Goal: Find specific page/section: Find specific page/section

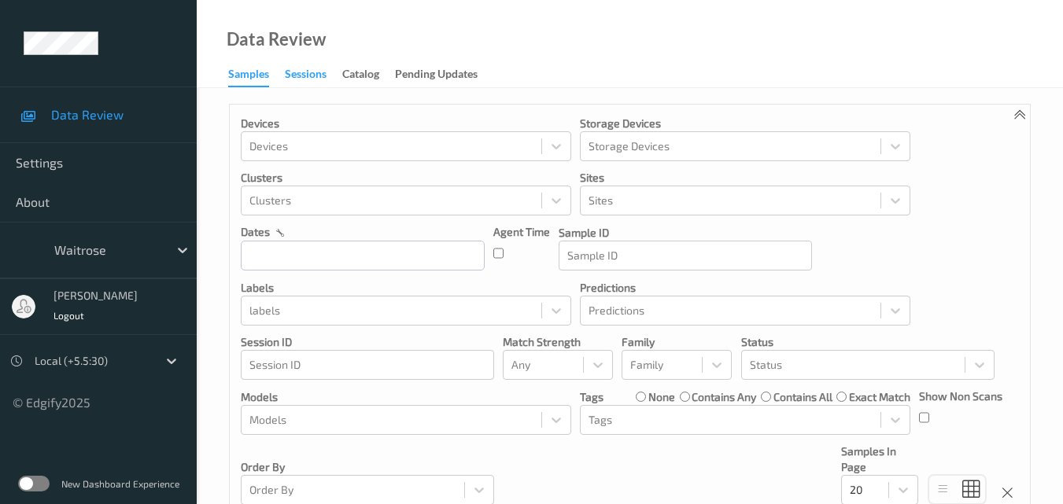
click at [309, 78] on div "Sessions" at bounding box center [306, 76] width 42 height 20
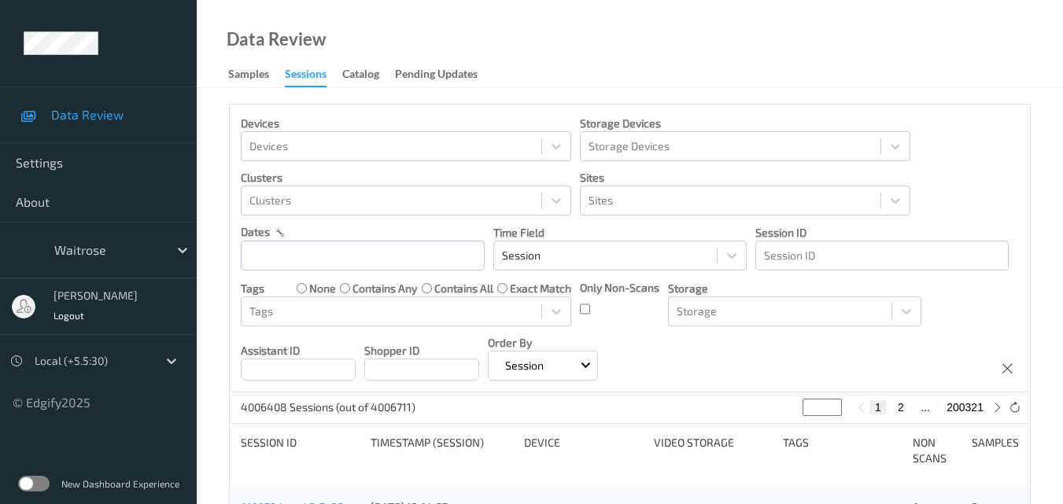
click at [42, 481] on label at bounding box center [33, 484] width 31 height 16
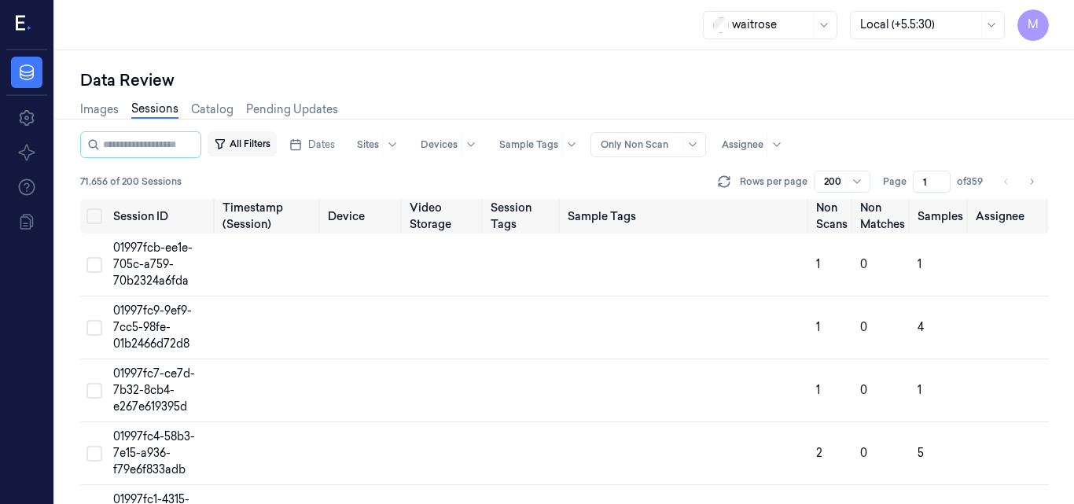
click at [268, 145] on button "All Filters" at bounding box center [242, 143] width 69 height 25
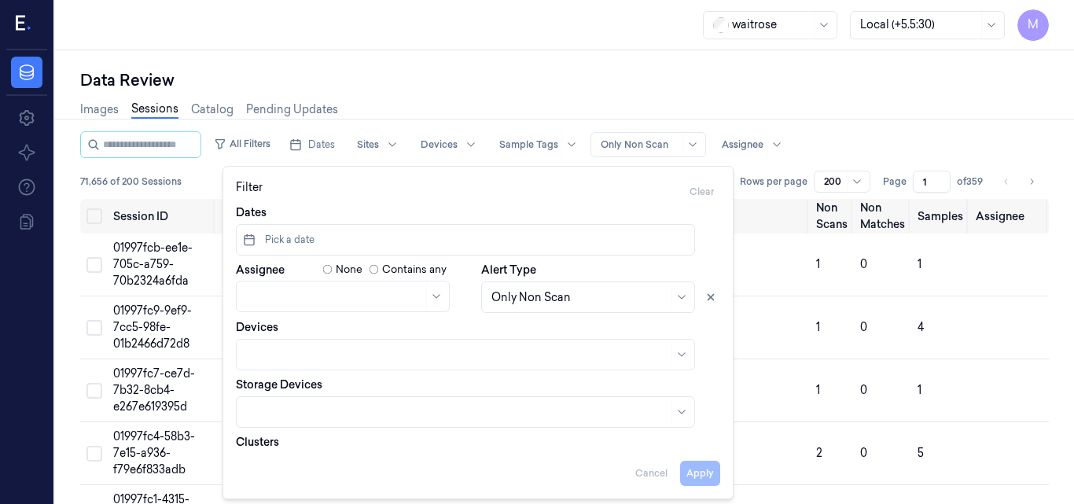
click at [403, 63] on div "Data Review Images Sessions Catalog Pending Updates All Filters Dates Sites Dev…" at bounding box center [564, 277] width 1019 height 454
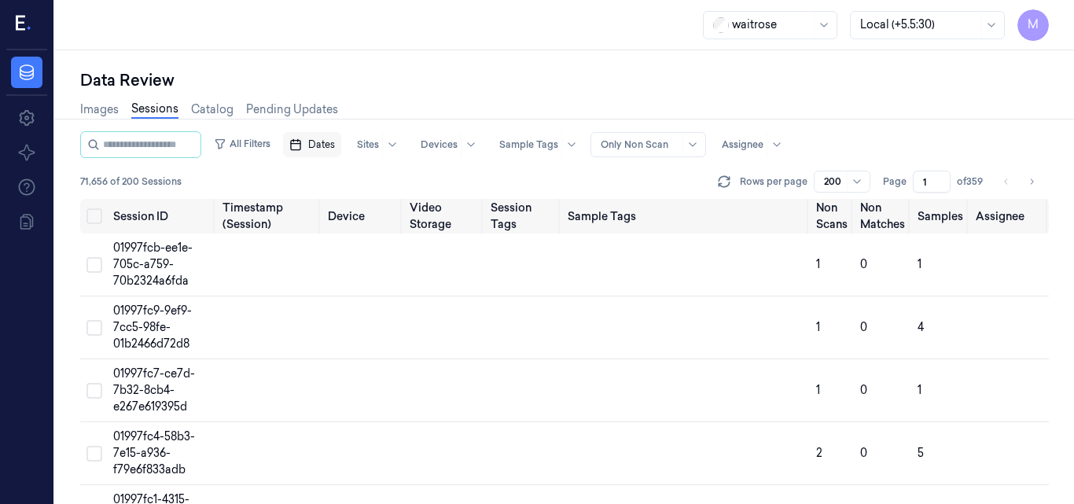
click at [335, 141] on span "Dates" at bounding box center [321, 145] width 27 height 14
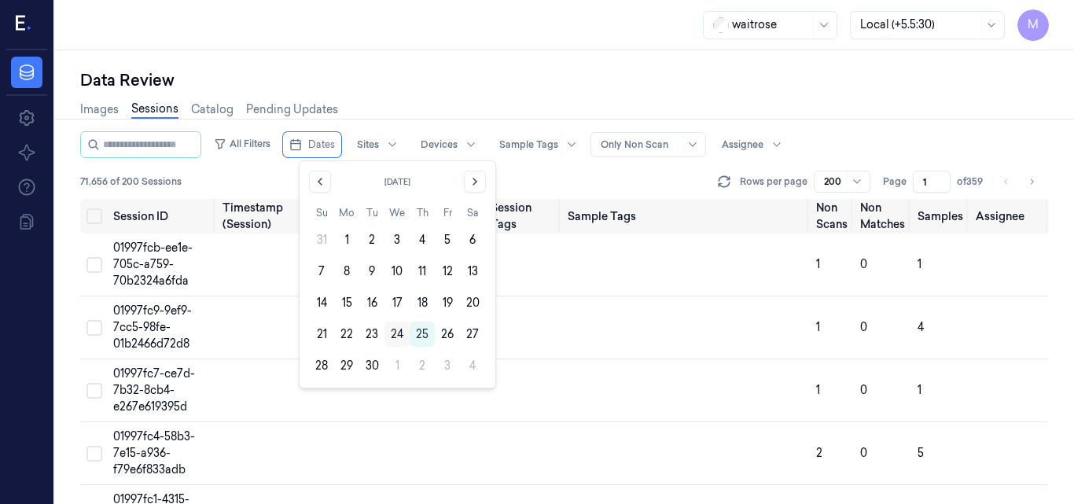
click at [398, 337] on button "24" at bounding box center [397, 334] width 25 height 25
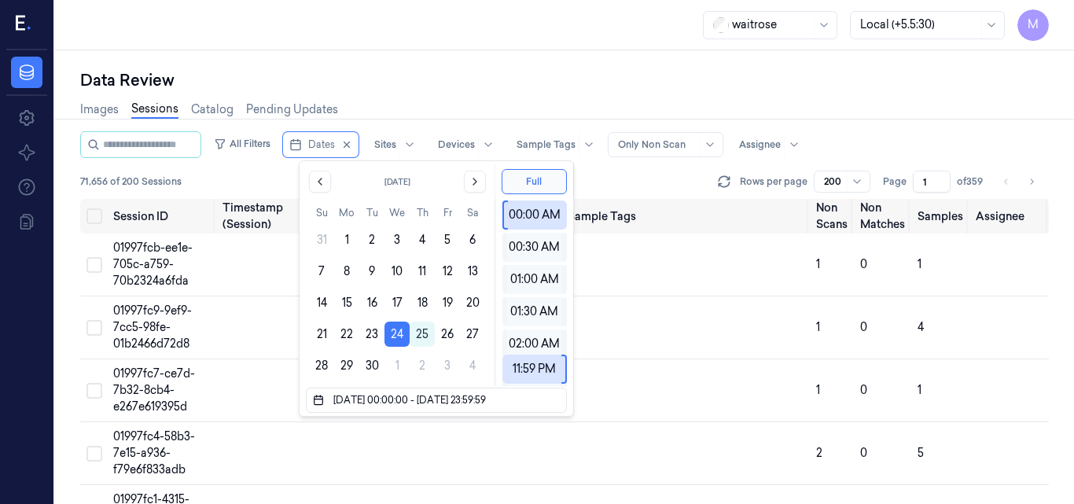
click at [533, 65] on div "Data Review Images Sessions Catalog Pending Updates All Filters Dates Sites Dev…" at bounding box center [564, 277] width 1019 height 454
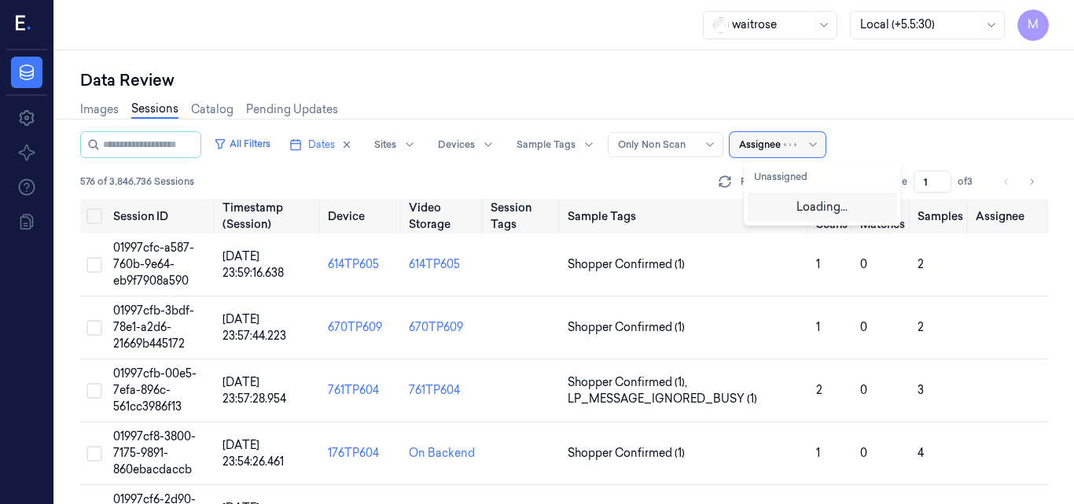
click at [781, 142] on div at bounding box center [760, 145] width 42 height 14
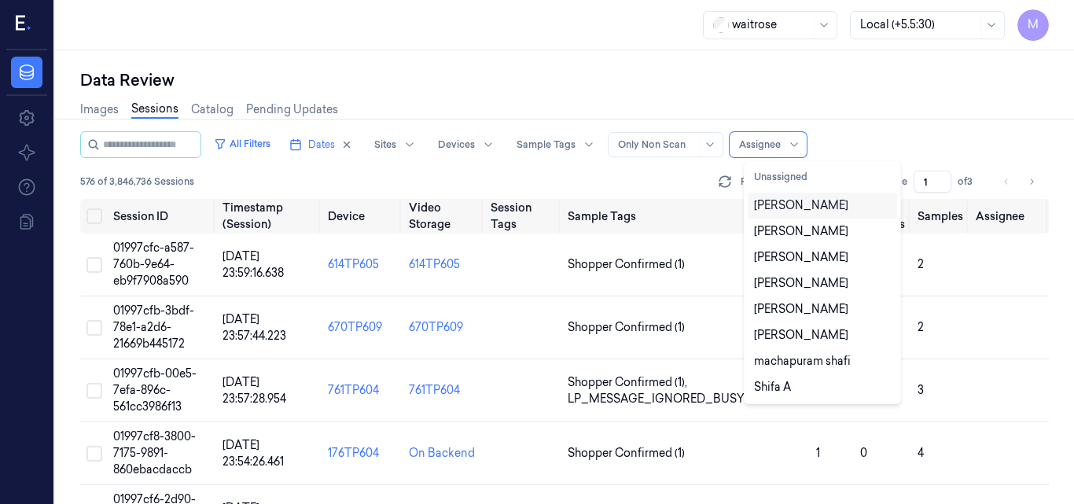
click at [801, 206] on div "[PERSON_NAME]" at bounding box center [801, 205] width 94 height 17
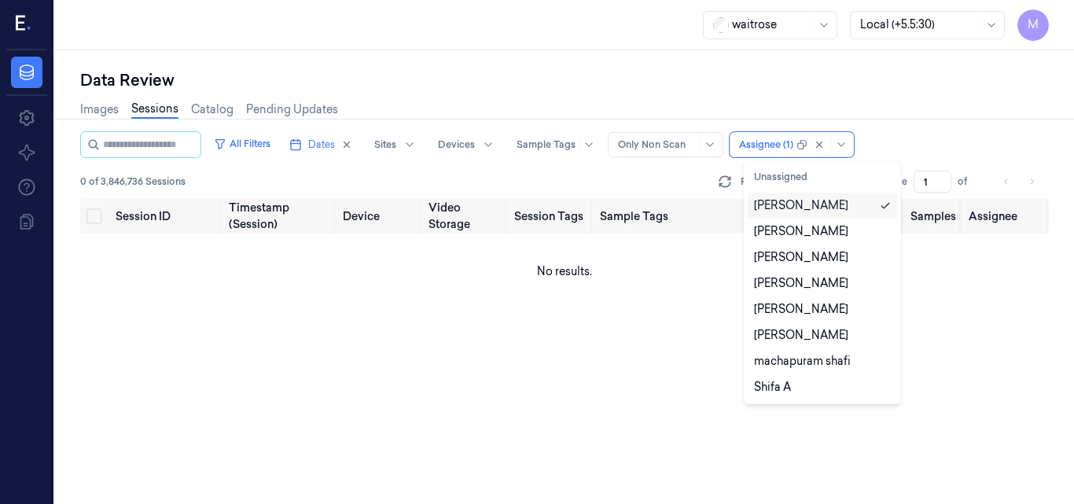
click at [761, 86] on div "Data Review" at bounding box center [564, 80] width 969 height 22
